Goal: Task Accomplishment & Management: Manage account settings

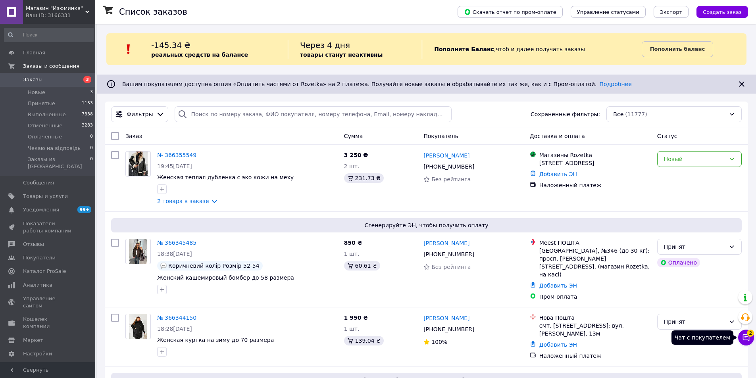
click at [748, 338] on icon at bounding box center [746, 338] width 8 height 8
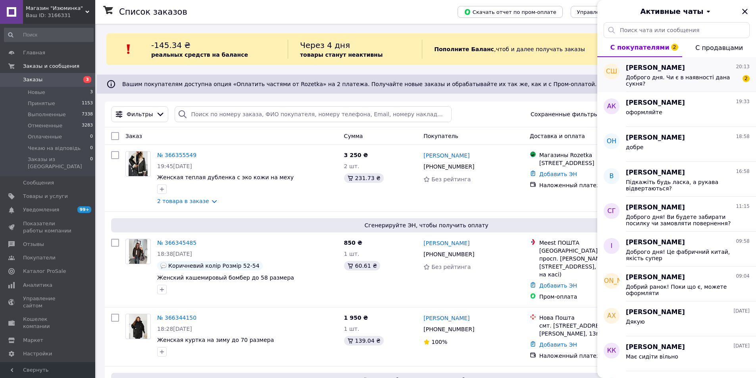
click at [676, 82] on div "Доброго дня. Чи є в наявності дана сукня?" at bounding box center [682, 80] width 113 height 13
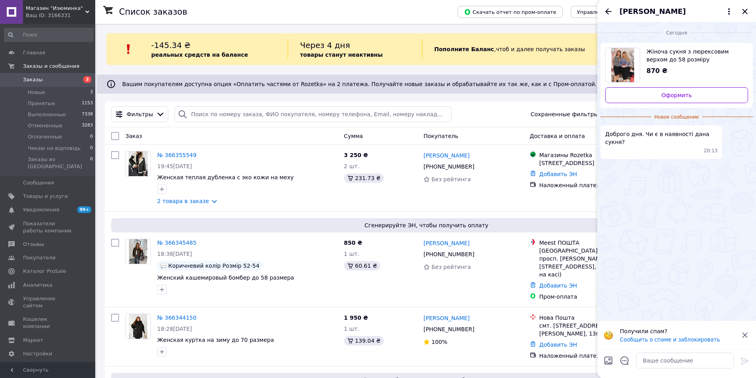
click at [69, 77] on span "Заказы" at bounding box center [48, 79] width 50 height 7
click at [61, 76] on link "Заказы 3" at bounding box center [49, 79] width 98 height 13
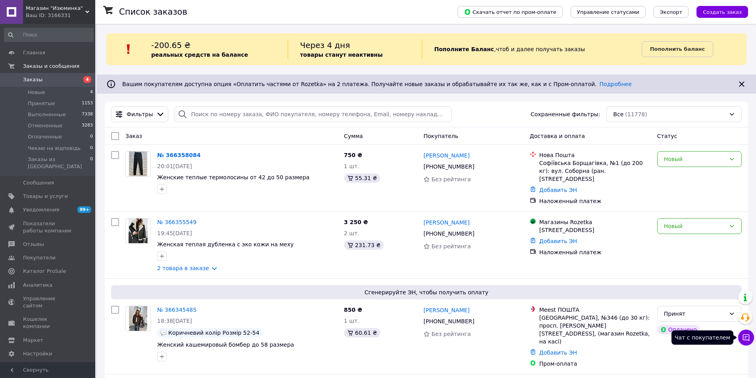
click at [750, 337] on button "Чат с покупателем" at bounding box center [746, 338] width 16 height 16
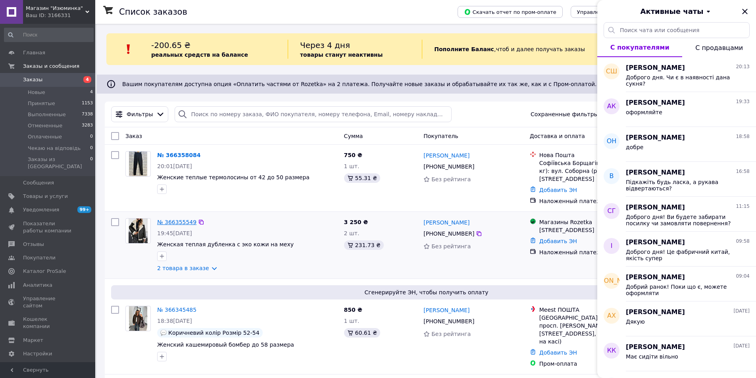
click at [175, 219] on link "№ 366355549" at bounding box center [176, 222] width 39 height 6
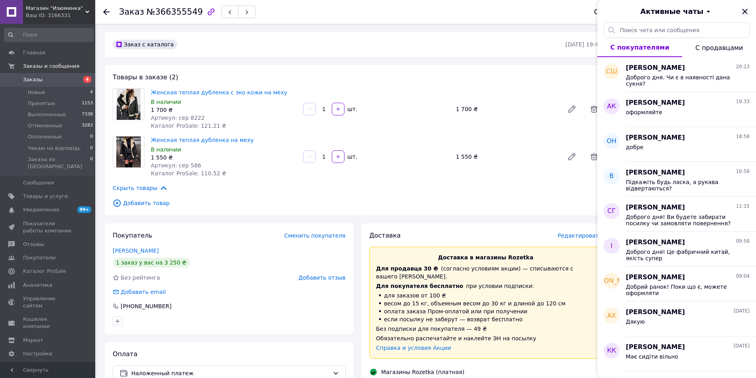
click at [746, 13] on icon "Закрыть" at bounding box center [744, 11] width 5 height 5
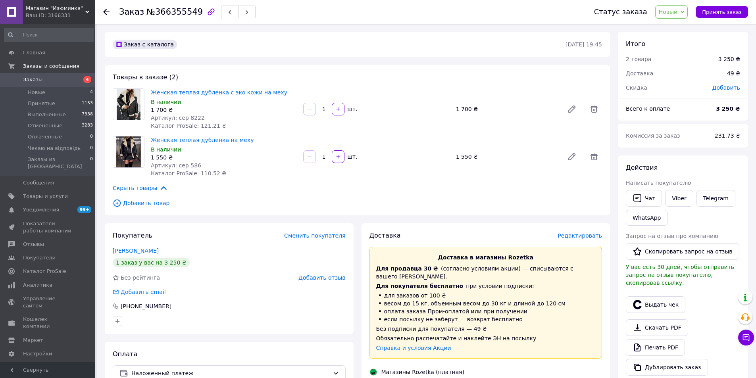
click at [676, 15] on span "Новый" at bounding box center [668, 12] width 19 height 6
click at [676, 49] on li "Отменен" at bounding box center [685, 52] width 61 height 12
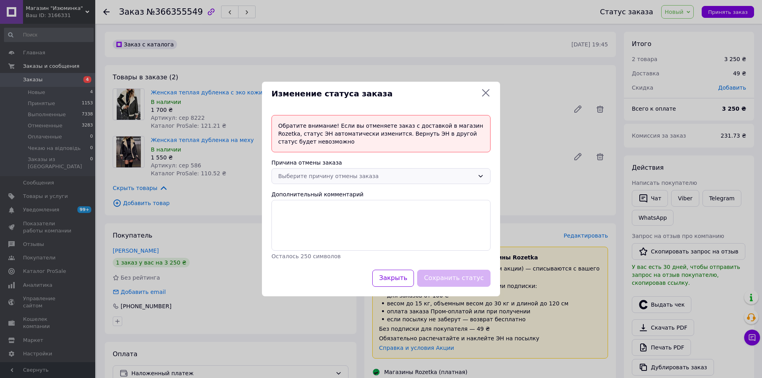
click at [374, 176] on div "Выберите причину отмены заказа" at bounding box center [376, 176] width 196 height 9
click at [353, 238] on li "По просьбе покупателя" at bounding box center [381, 236] width 218 height 14
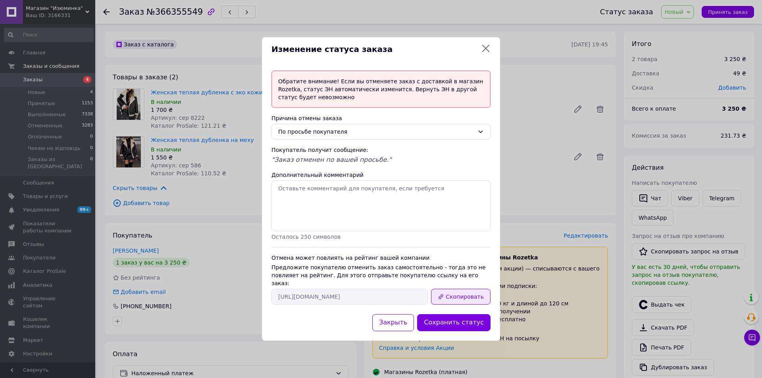
click at [461, 292] on button "Скопировать" at bounding box center [461, 297] width 60 height 16
drag, startPoint x: 487, startPoint y: 52, endPoint x: 102, endPoint y: 57, distance: 385.6
click at [486, 52] on icon at bounding box center [486, 49] width 10 height 10
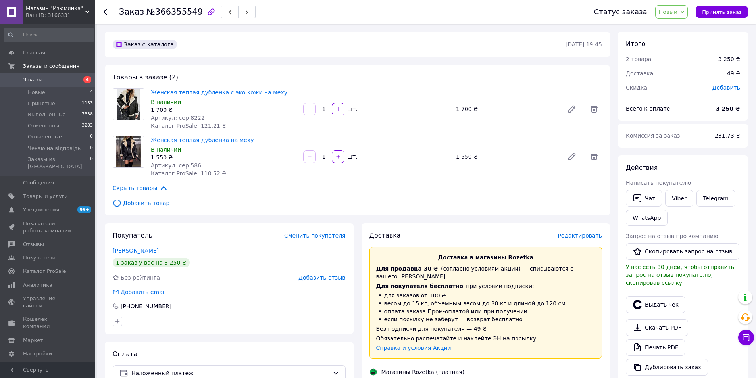
click at [68, 78] on span "Заказы" at bounding box center [48, 79] width 50 height 7
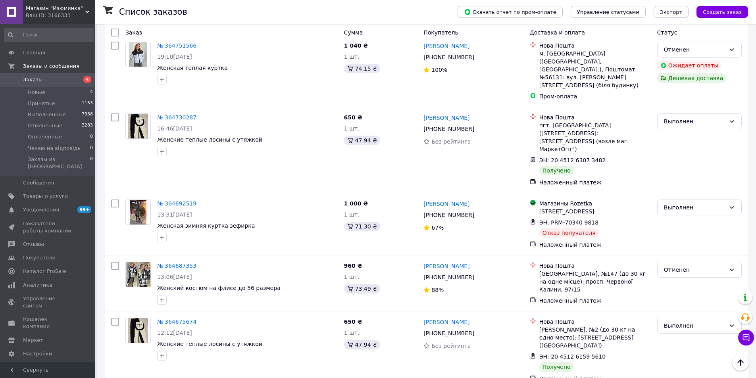
scroll to position [6401, 0]
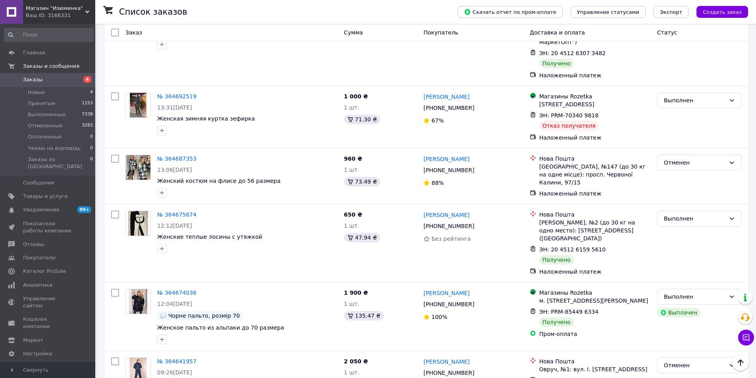
drag, startPoint x: 61, startPoint y: 80, endPoint x: 114, endPoint y: 8, distance: 89.4
click at [61, 79] on span "Заказы" at bounding box center [48, 79] width 50 height 7
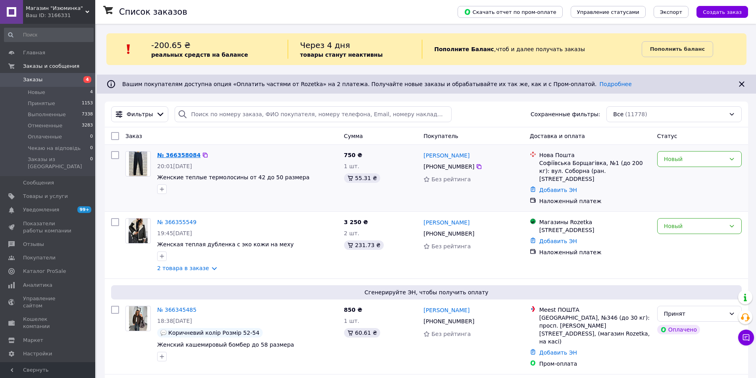
click at [189, 157] on link "№ 366358084" at bounding box center [178, 155] width 43 height 6
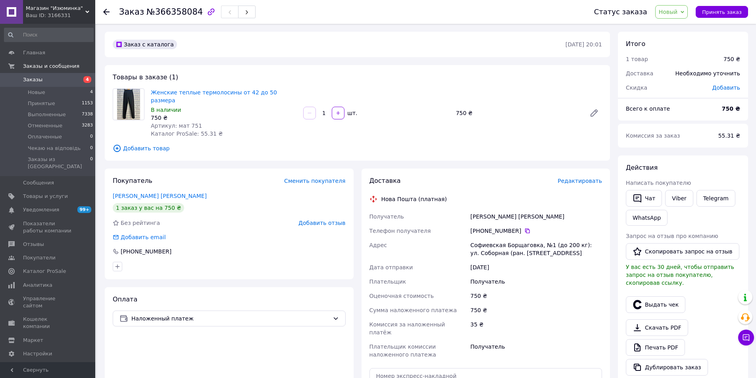
drag, startPoint x: 523, startPoint y: 221, endPoint x: 408, endPoint y: 194, distance: 118.3
click at [525, 228] on icon at bounding box center [527, 230] width 5 height 5
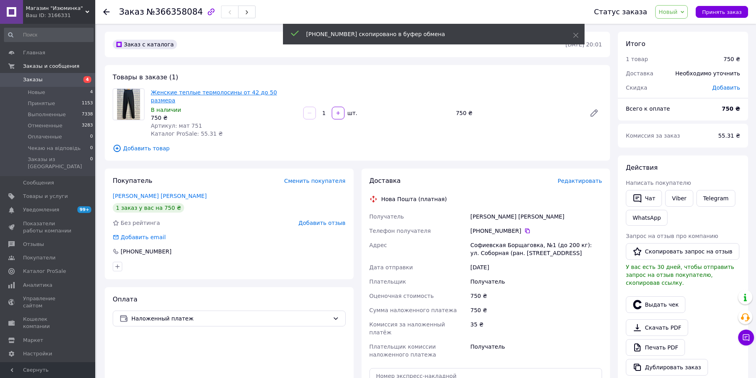
click at [235, 95] on link "Женские теплые термолосины от 42 до 50 размера" at bounding box center [214, 96] width 126 height 14
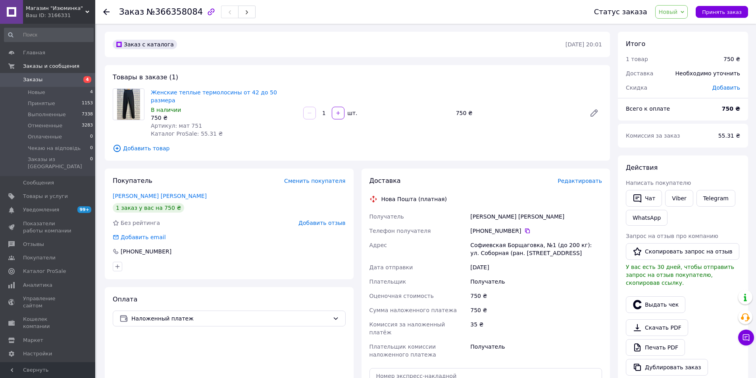
click at [77, 79] on span "4" at bounding box center [84, 79] width 22 height 7
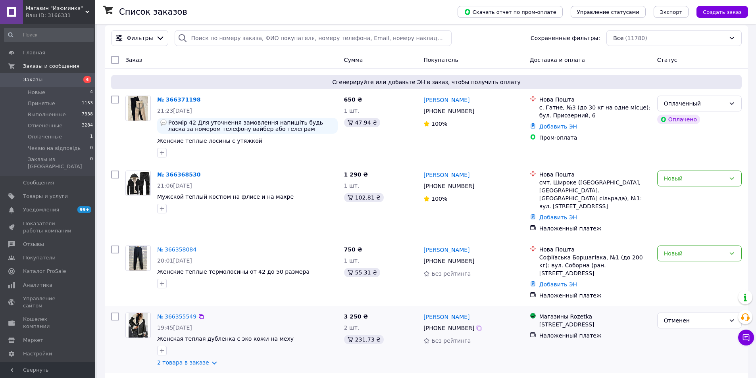
scroll to position [79, 0]
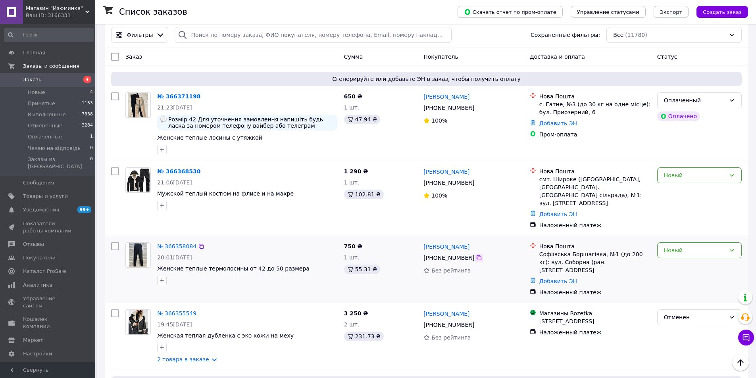
click at [476, 255] on icon at bounding box center [478, 257] width 5 height 5
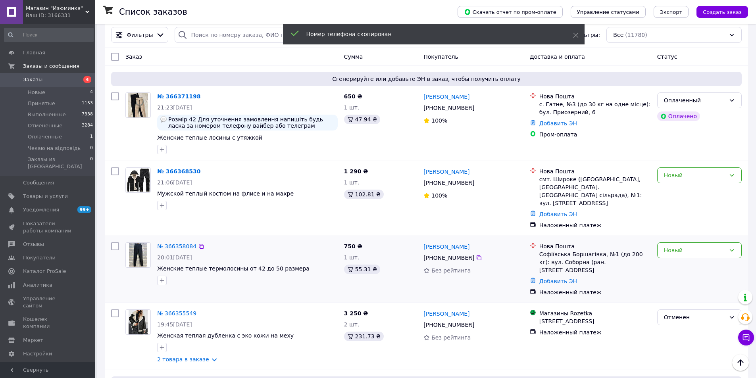
click at [179, 243] on link "№ 366358084" at bounding box center [176, 246] width 39 height 6
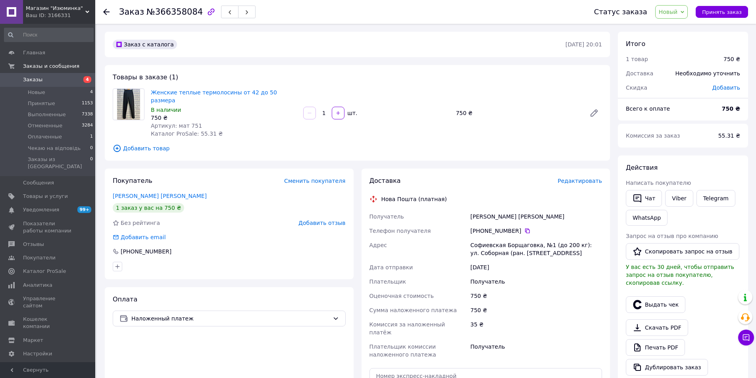
click at [678, 14] on span "Новый" at bounding box center [668, 12] width 19 height 6
click at [678, 26] on li "Принят" at bounding box center [685, 28] width 61 height 12
click at [58, 77] on span "Заказы" at bounding box center [48, 79] width 50 height 7
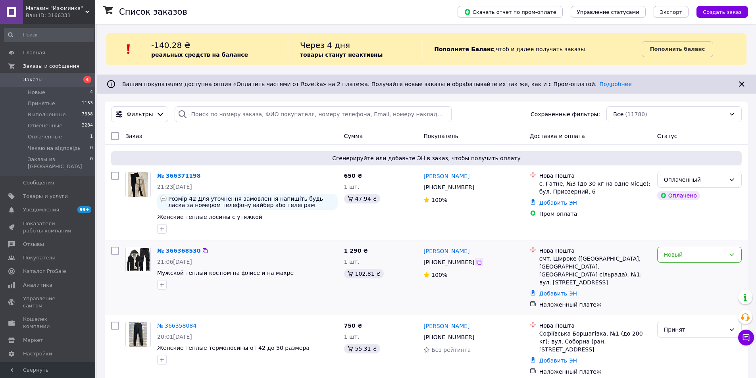
click at [476, 261] on icon at bounding box center [478, 262] width 5 height 5
click at [477, 261] on icon at bounding box center [479, 262] width 6 height 6
click at [180, 249] on link "№ 366368530" at bounding box center [178, 251] width 43 height 6
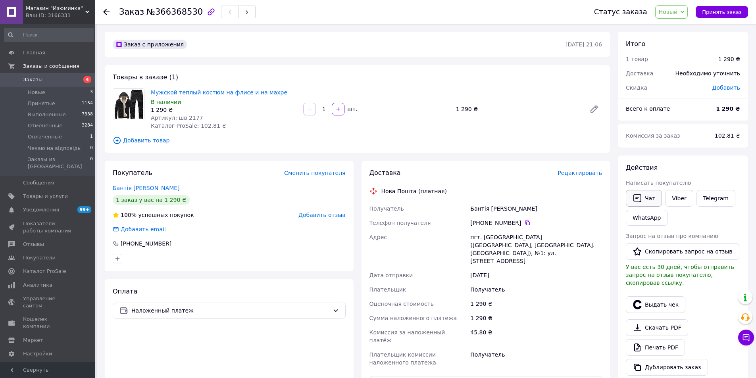
click at [647, 201] on button "Чат" at bounding box center [644, 198] width 36 height 17
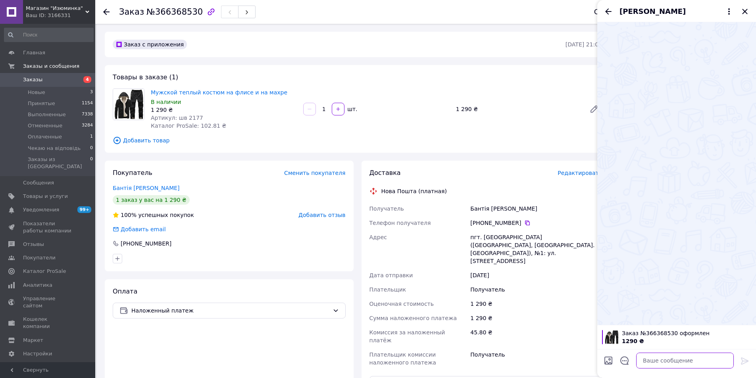
drag, startPoint x: 677, startPoint y: 362, endPoint x: 672, endPoint y: 355, distance: 8.5
click at [676, 361] on textarea at bounding box center [685, 361] width 98 height 16
type textarea "ДОброго вечора!"
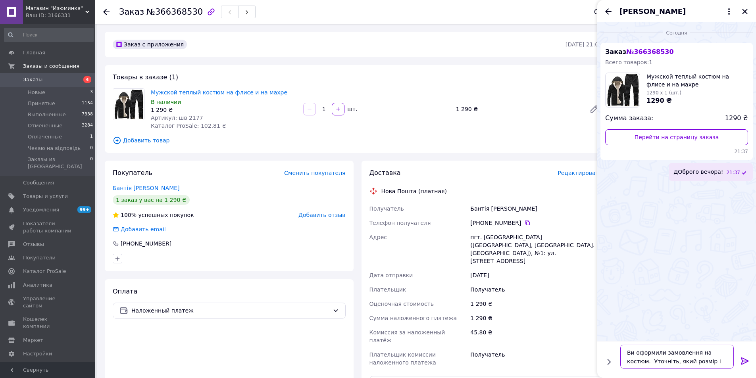
type textarea "Ви оформили замовлення на костюм. Уточніть, який розмір і колір цікавить?"
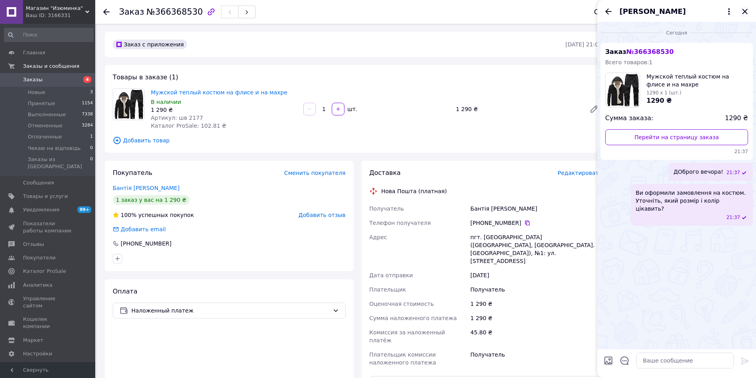
click at [747, 12] on icon "Закрыть" at bounding box center [745, 12] width 10 height 10
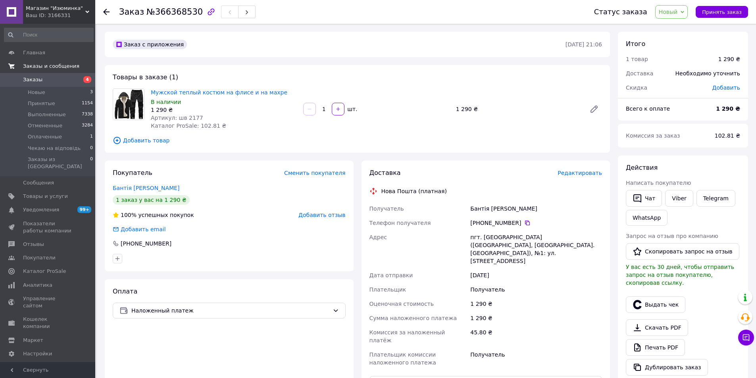
click at [61, 71] on link "Заказы и сообщения" at bounding box center [49, 66] width 98 height 13
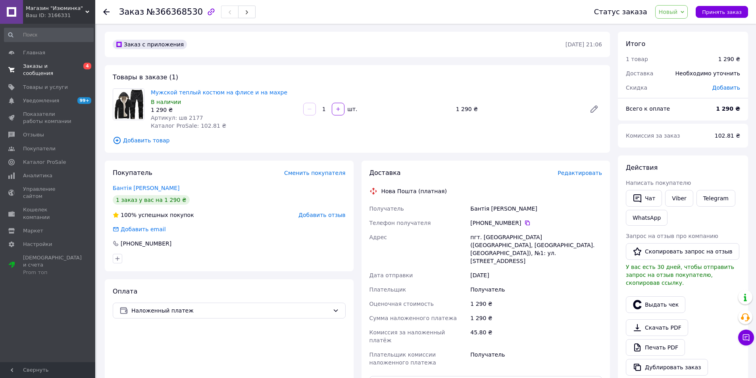
click at [61, 66] on span "Заказы и сообщения" at bounding box center [48, 70] width 50 height 14
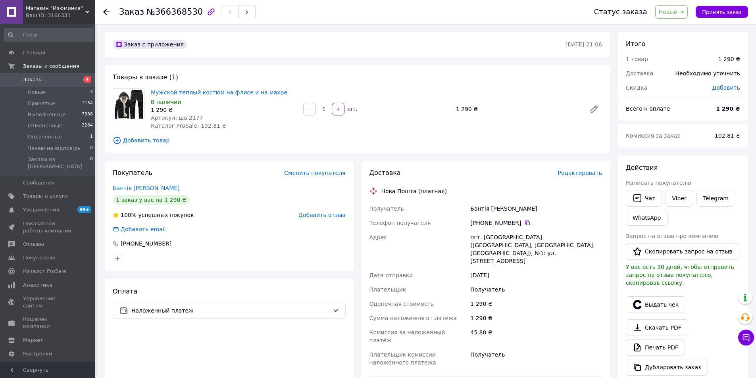
click at [64, 82] on span "Заказы" at bounding box center [48, 79] width 50 height 7
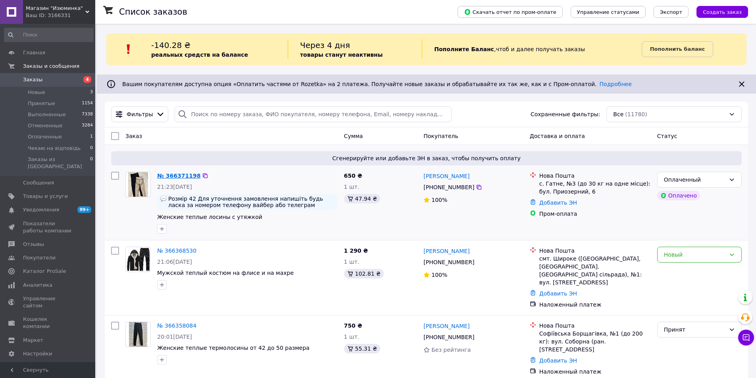
click at [179, 177] on link "№ 366371198" at bounding box center [178, 176] width 43 height 6
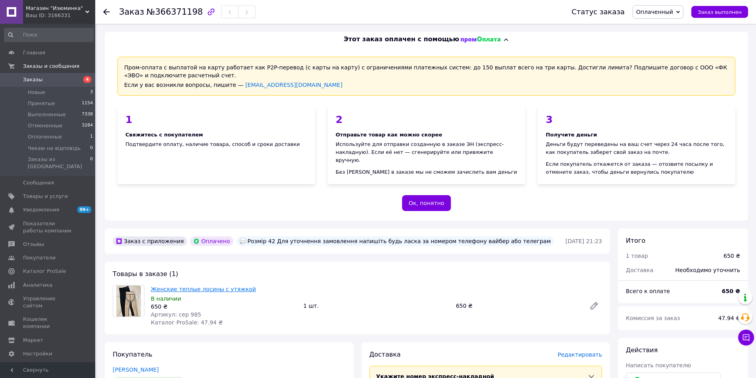
click at [200, 287] on link "Женские теплые лосины с утяжкой" at bounding box center [203, 289] width 105 height 6
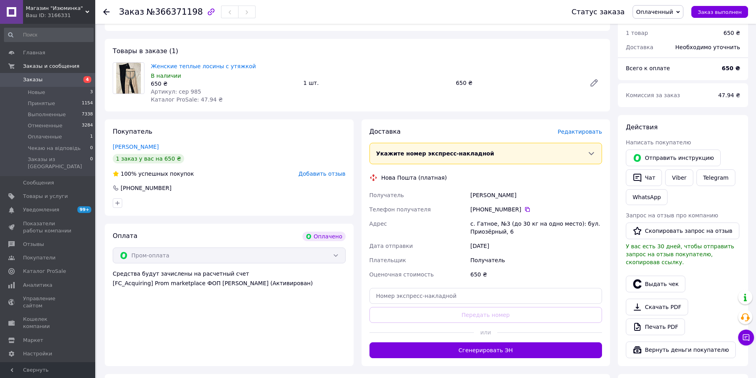
scroll to position [238, 0]
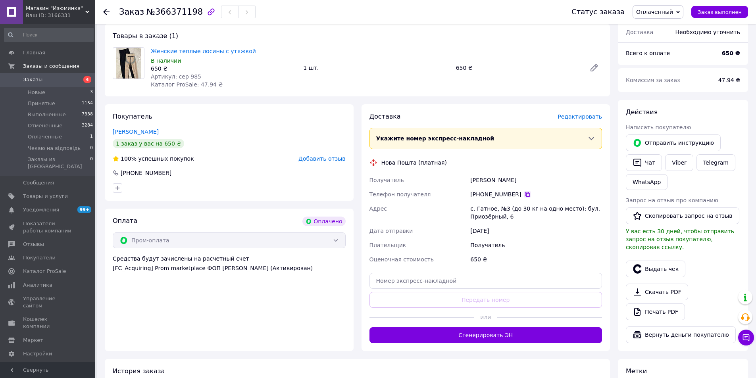
click at [525, 193] on icon at bounding box center [527, 194] width 5 height 5
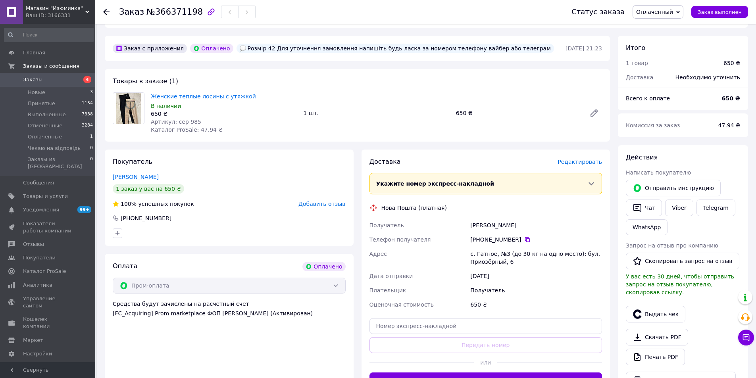
scroll to position [198, 0]
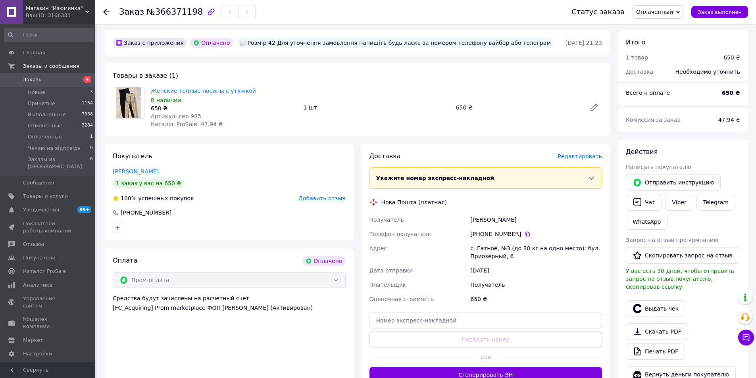
click at [61, 81] on span "Заказы" at bounding box center [48, 79] width 50 height 7
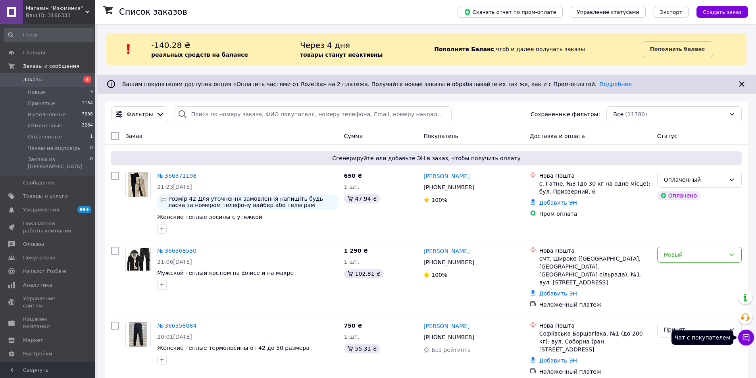
click at [745, 337] on icon at bounding box center [746, 338] width 8 height 8
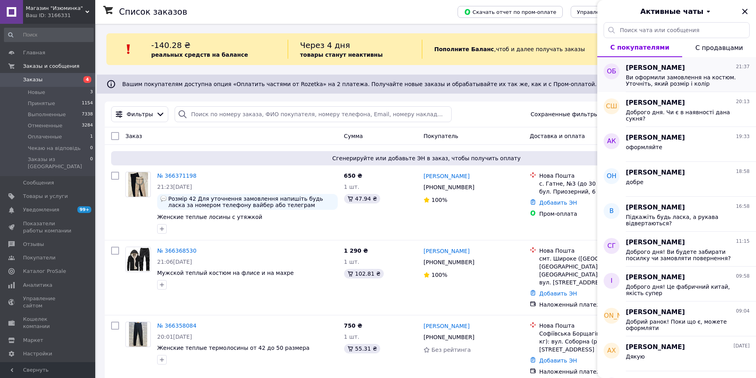
click at [672, 82] on span "Ви оформили замовлення на костюм. Уточніть, який розмір і колір цікавить?" at bounding box center [682, 80] width 113 height 13
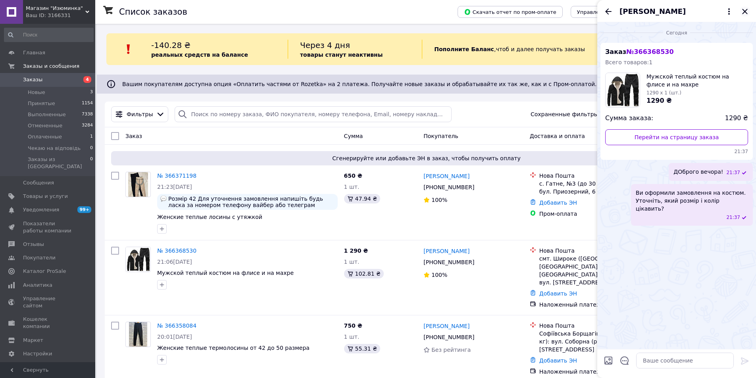
click at [746, 10] on icon "Закрыть" at bounding box center [744, 11] width 5 height 5
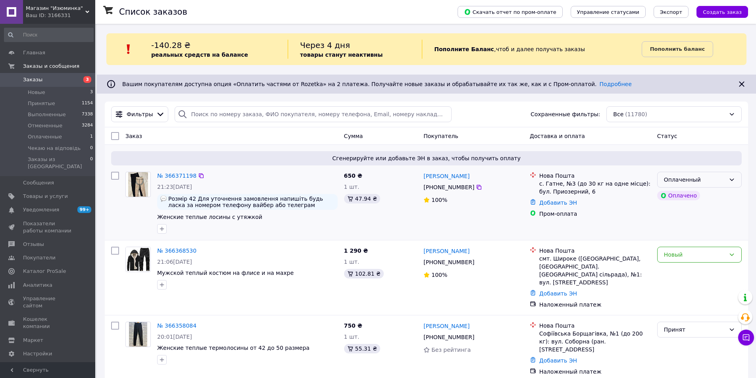
click at [699, 179] on div "Оплаченный" at bounding box center [694, 179] width 61 height 9
click at [684, 199] on li "Принят" at bounding box center [699, 197] width 84 height 14
click at [54, 193] on span "Товары и услуги" at bounding box center [45, 196] width 45 height 7
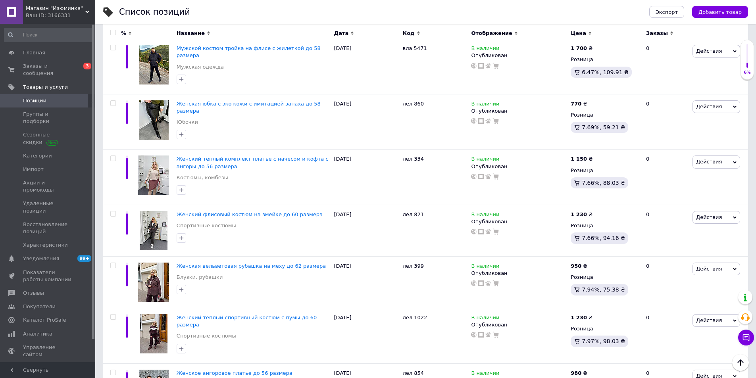
scroll to position [2804, 0]
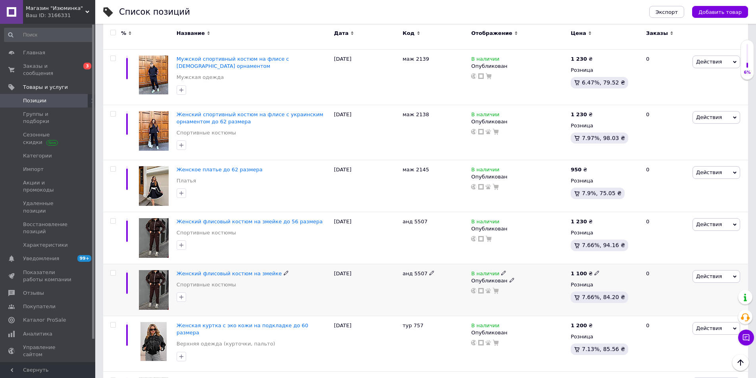
click at [704, 273] on span "Действия" at bounding box center [709, 276] width 26 height 6
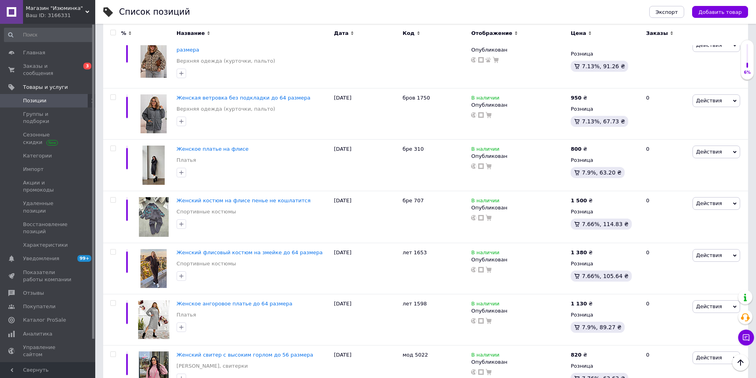
scroll to position [4757, 0]
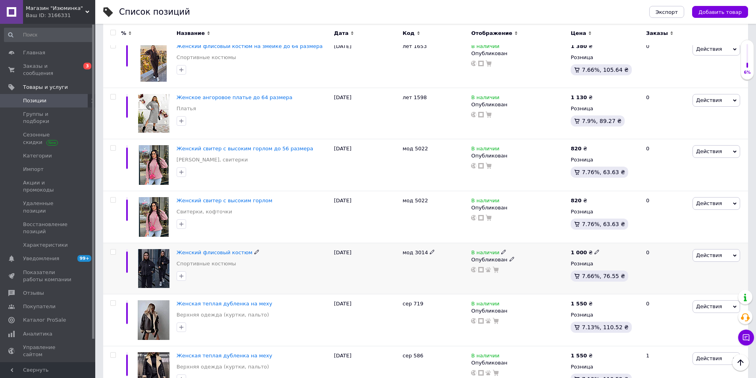
drag, startPoint x: 714, startPoint y: 190, endPoint x: 693, endPoint y: 217, distance: 34.7
click at [714, 252] on span "Действия" at bounding box center [709, 255] width 26 height 6
click at [685, 287] on li "Копировать" at bounding box center [683, 292] width 113 height 11
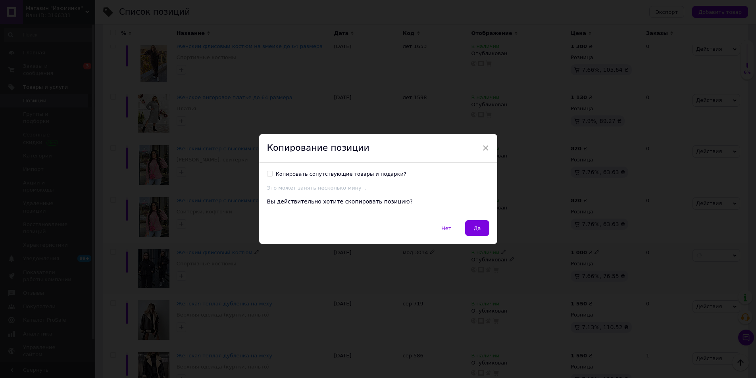
scroll to position [4736, 0]
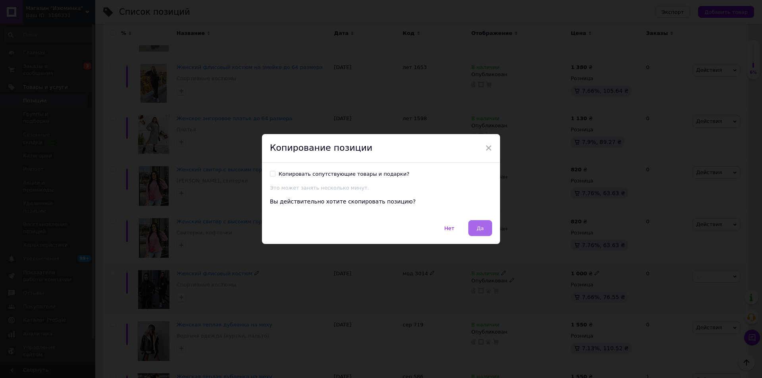
click at [488, 232] on button "Да" at bounding box center [480, 228] width 24 height 16
